Goal: Information Seeking & Learning: Learn about a topic

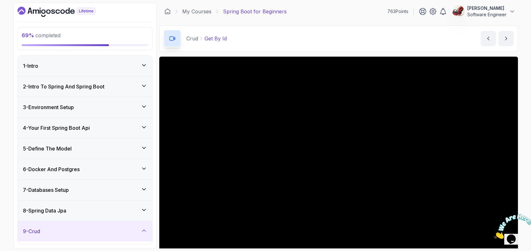
scroll to position [54, 0]
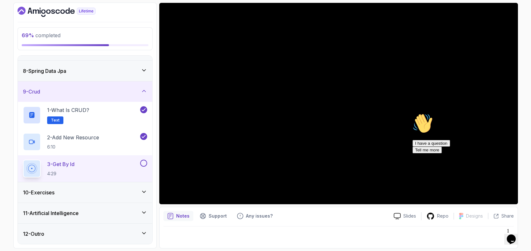
click at [413, 113] on icon "Chat attention grabber" at bounding box center [413, 113] width 0 height 0
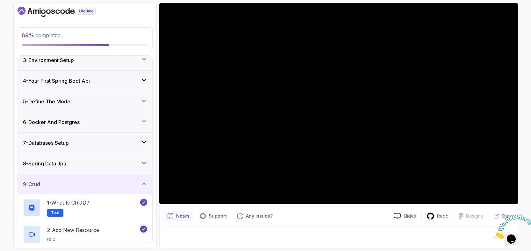
scroll to position [0, 0]
click at [438, 154] on div "I have a question Tell me more" at bounding box center [470, 146] width 115 height 13
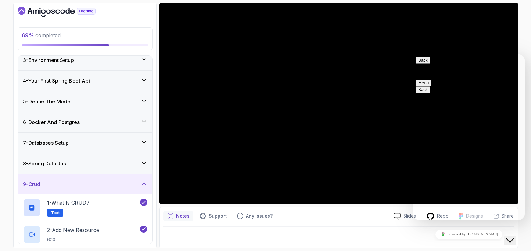
click at [510, 237] on div "Close Chat This icon closes the chat window." at bounding box center [510, 241] width 8 height 8
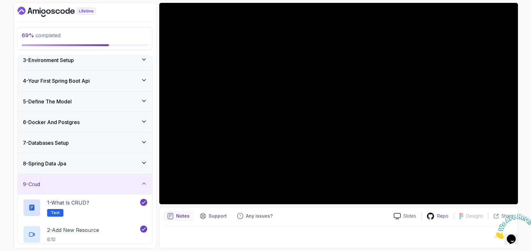
click at [429, 217] on icon at bounding box center [430, 216] width 7 height 7
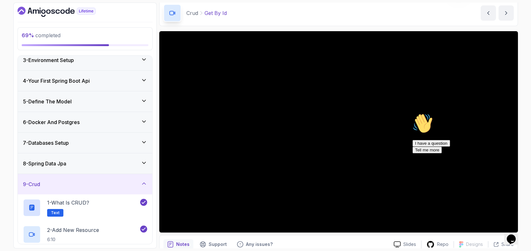
scroll to position [37, 0]
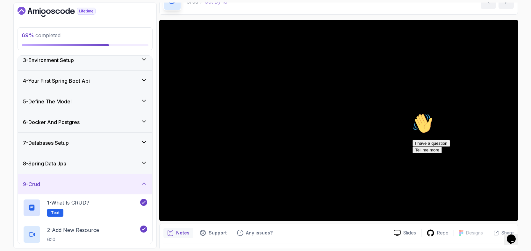
click at [413, 113] on icon "Chat attention grabber" at bounding box center [413, 113] width 0 height 0
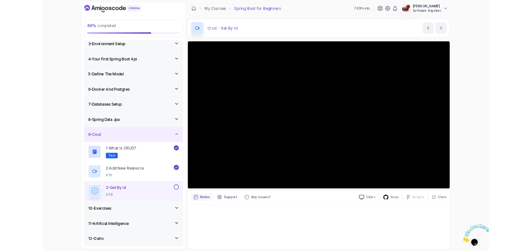
scroll to position [0, 0]
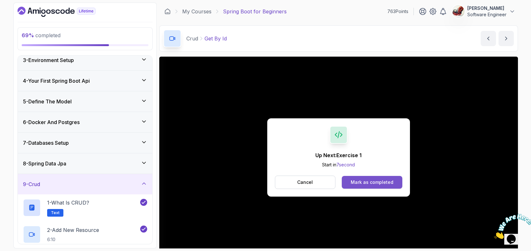
click at [369, 187] on button "Mark as completed" at bounding box center [372, 182] width 60 height 13
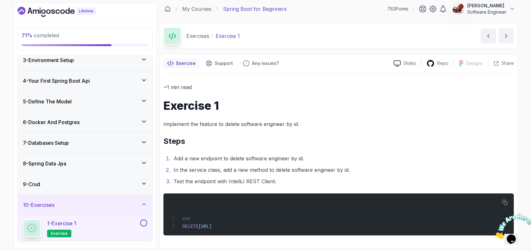
click at [143, 185] on icon at bounding box center [144, 184] width 6 height 6
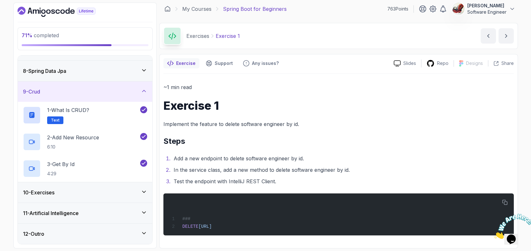
scroll to position [140, 0]
click at [138, 192] on div "10 - Exercises" at bounding box center [85, 193] width 124 height 8
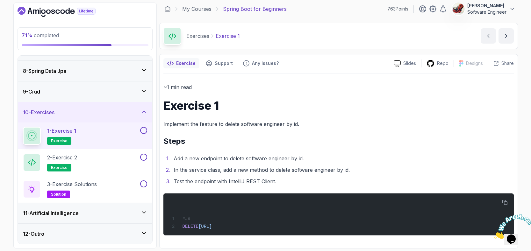
click at [105, 134] on div "1 - Exercise 1 exercise" at bounding box center [81, 136] width 116 height 18
click at [142, 130] on button at bounding box center [143, 130] width 7 height 7
click at [126, 159] on div "2 - Exercise 2 exercise" at bounding box center [81, 163] width 116 height 18
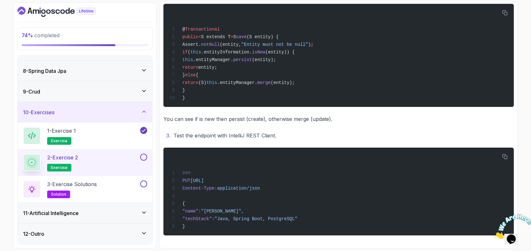
click at [143, 160] on button at bounding box center [143, 157] width 7 height 7
click at [143, 183] on button at bounding box center [143, 184] width 7 height 7
click at [105, 187] on div "3 - Exercise Solutions solution" at bounding box center [81, 190] width 116 height 18
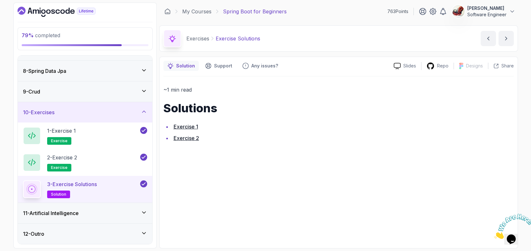
click at [180, 128] on link "Exercise 1" at bounding box center [186, 127] width 25 height 6
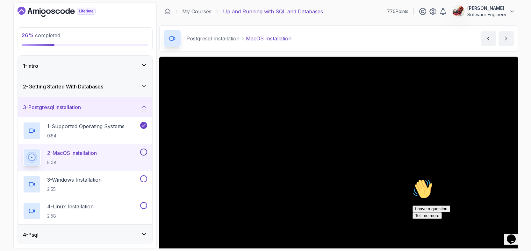
scroll to position [14, 0]
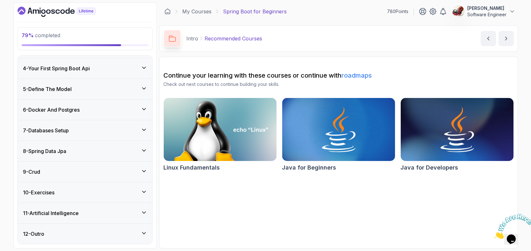
click at [143, 150] on icon at bounding box center [144, 151] width 6 height 6
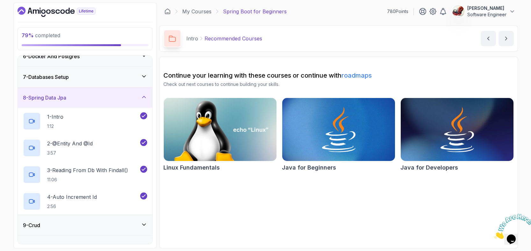
click at [141, 222] on div "9 - Crud" at bounding box center [85, 226] width 124 height 8
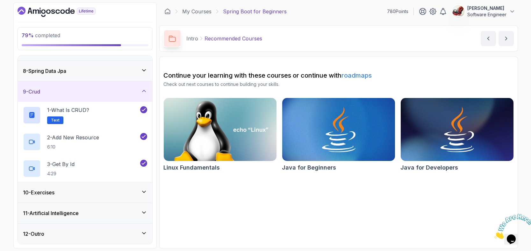
click at [146, 193] on icon at bounding box center [144, 192] width 6 height 6
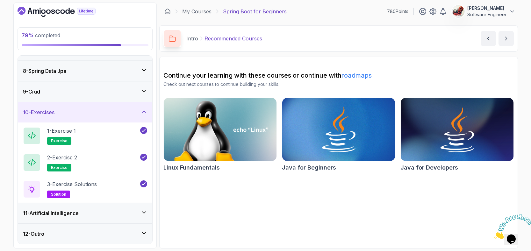
click at [142, 213] on icon at bounding box center [144, 213] width 6 height 6
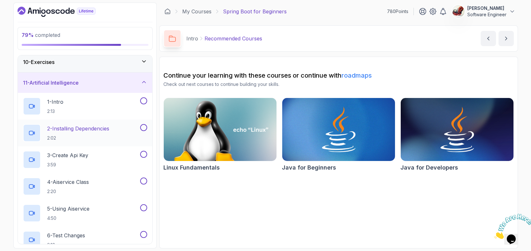
scroll to position [191, 0]
click at [92, 105] on div "1 - Intro 2:13" at bounding box center [81, 105] width 116 height 18
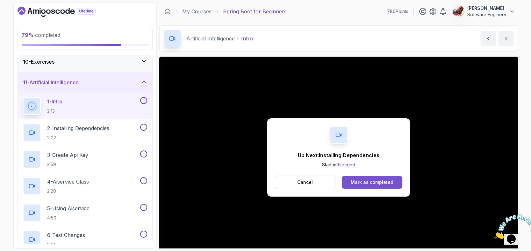
click at [366, 181] on div "Mark as completed" at bounding box center [372, 182] width 43 height 6
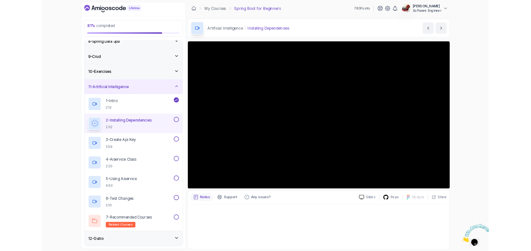
scroll to position [154, 0]
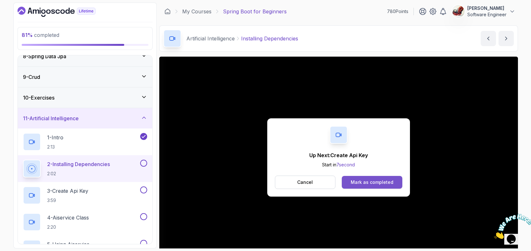
click at [378, 184] on div "Mark as completed" at bounding box center [372, 182] width 43 height 6
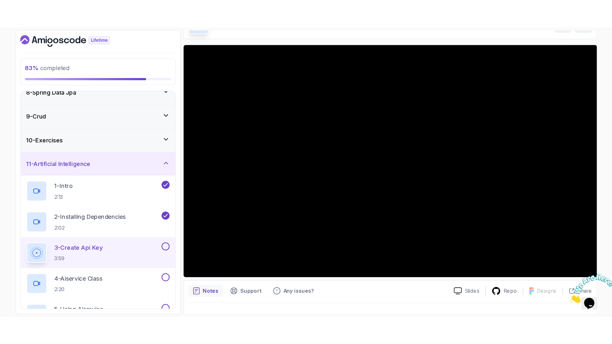
scroll to position [46, 0]
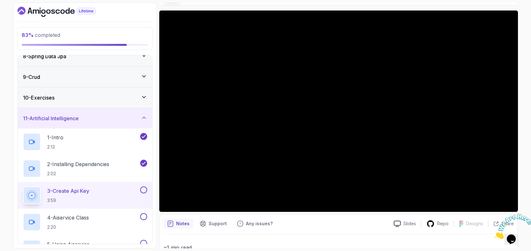
click at [93, 189] on div "3 - Create Api Key 3:59" at bounding box center [81, 196] width 116 height 18
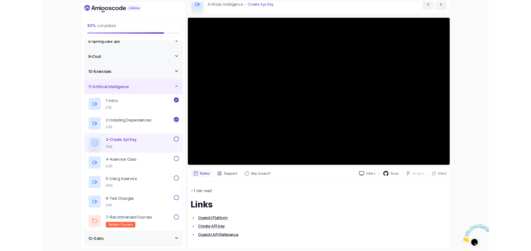
scroll to position [32, 0]
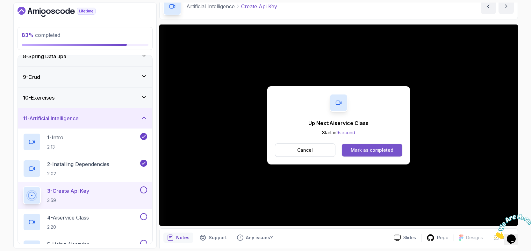
click at [373, 152] on div "Mark as completed" at bounding box center [372, 150] width 43 height 6
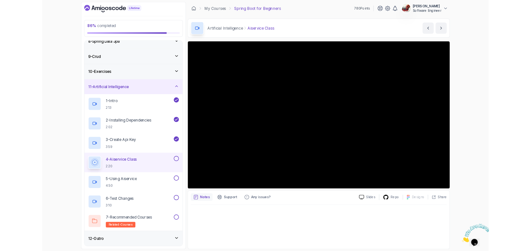
scroll to position [154, 0]
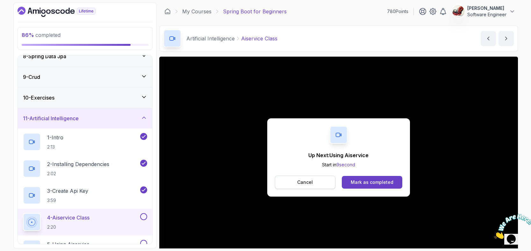
click at [302, 182] on p "Cancel" at bounding box center [305, 182] width 16 height 6
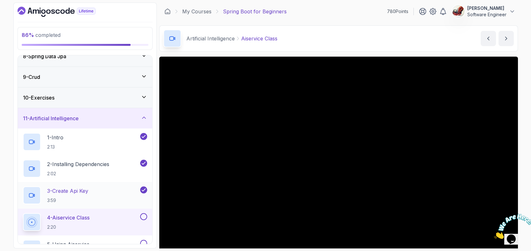
click at [102, 192] on div "3 - Create Api Key 3:59" at bounding box center [81, 196] width 116 height 18
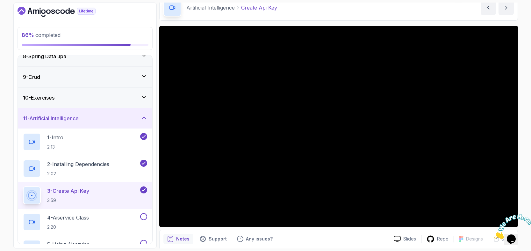
scroll to position [32, 0]
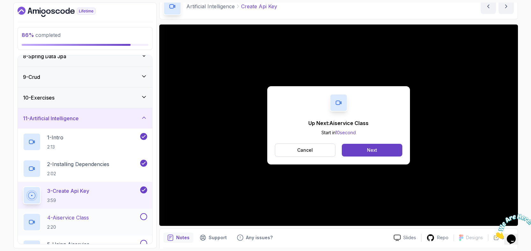
click at [119, 221] on div "4 - Aiservice Class 2:20" at bounding box center [81, 223] width 116 height 18
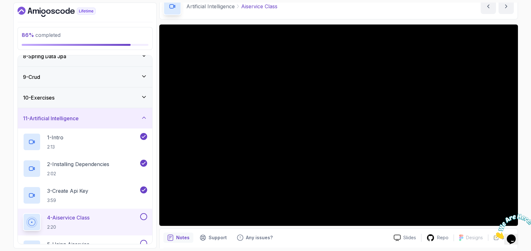
click at [119, 221] on div "4 - Aiservice Class 2:20" at bounding box center [81, 223] width 116 height 18
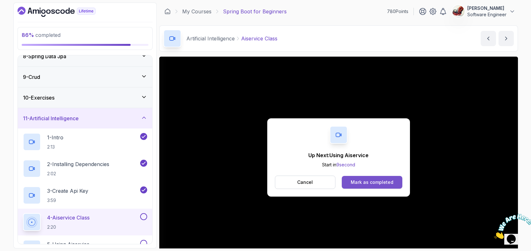
click at [375, 185] on div "Mark as completed" at bounding box center [372, 182] width 43 height 6
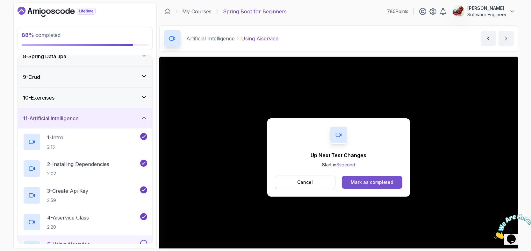
click at [377, 182] on div "Mark as completed" at bounding box center [372, 182] width 43 height 6
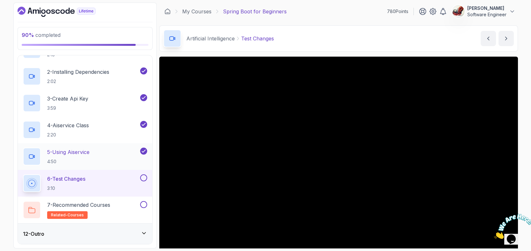
click at [98, 153] on div "5 - Using Aiservice 4:50" at bounding box center [81, 157] width 116 height 18
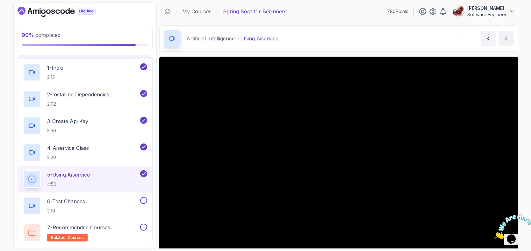
scroll to position [223, 0]
click at [101, 151] on div "4 - Aiservice Class 2:20" at bounding box center [81, 154] width 116 height 18
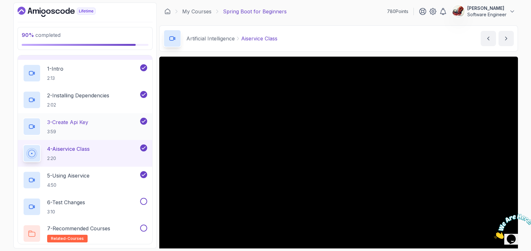
click at [88, 121] on p "3 - Create Api Key" at bounding box center [67, 123] width 41 height 8
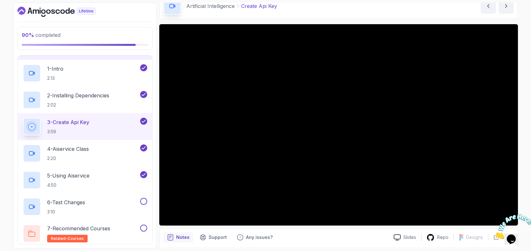
scroll to position [60, 0]
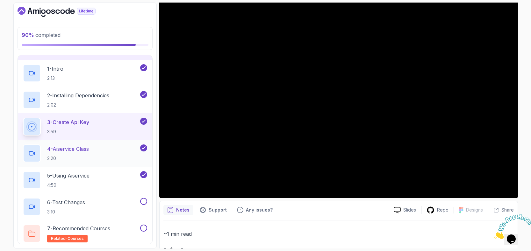
click at [74, 148] on p "4 - Aiservice Class" at bounding box center [68, 149] width 42 height 8
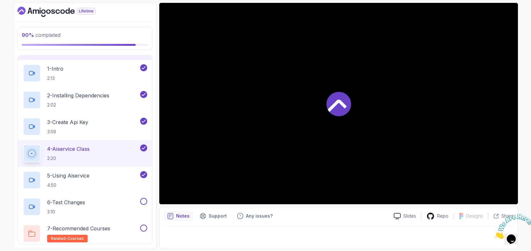
scroll to position [54, 0]
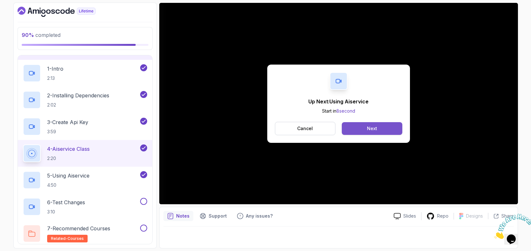
click at [380, 127] on button "Next" at bounding box center [372, 128] width 60 height 13
